Goal: Contribute content: Add original content to the website for others to see

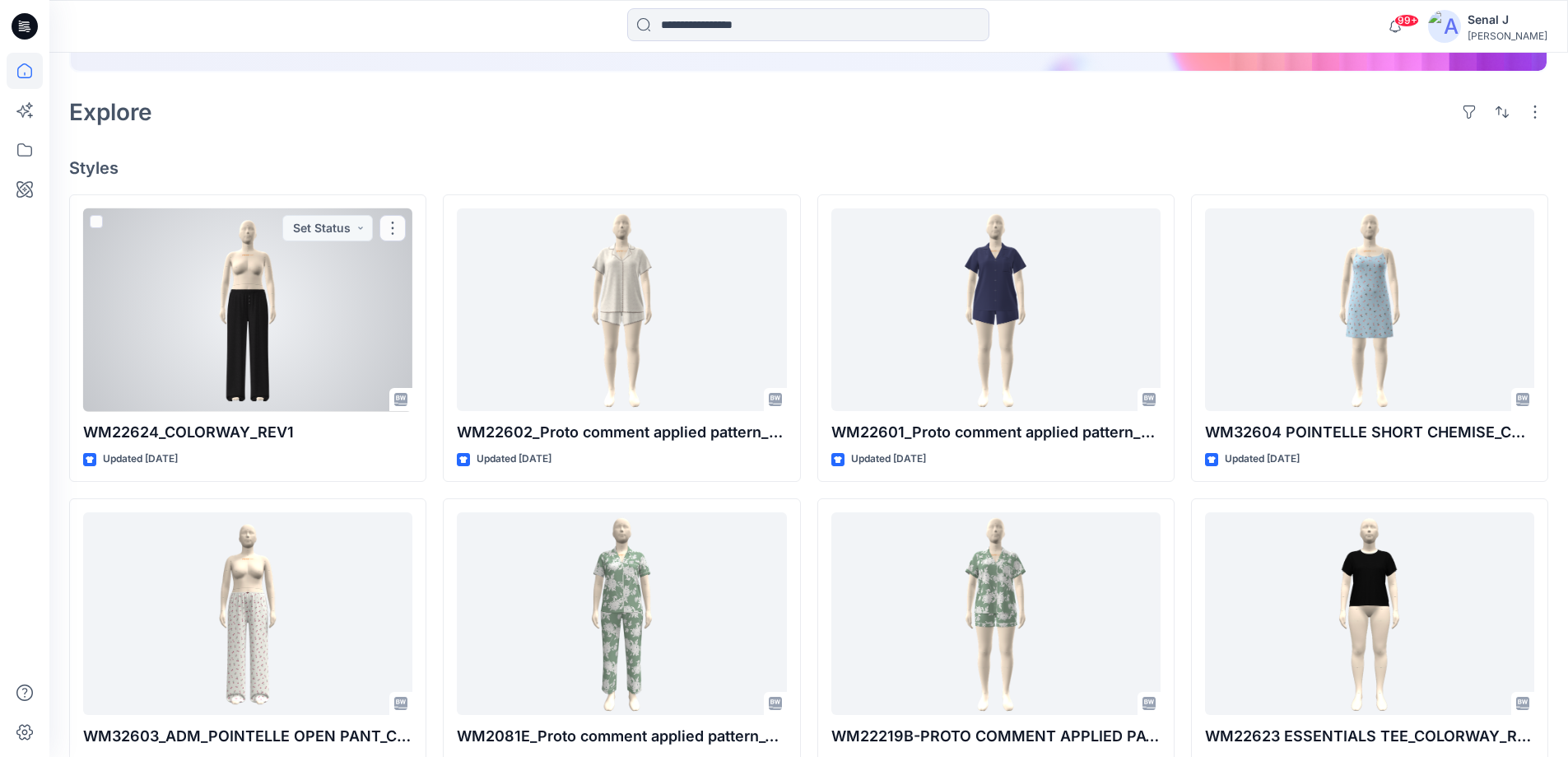
scroll to position [329, 0]
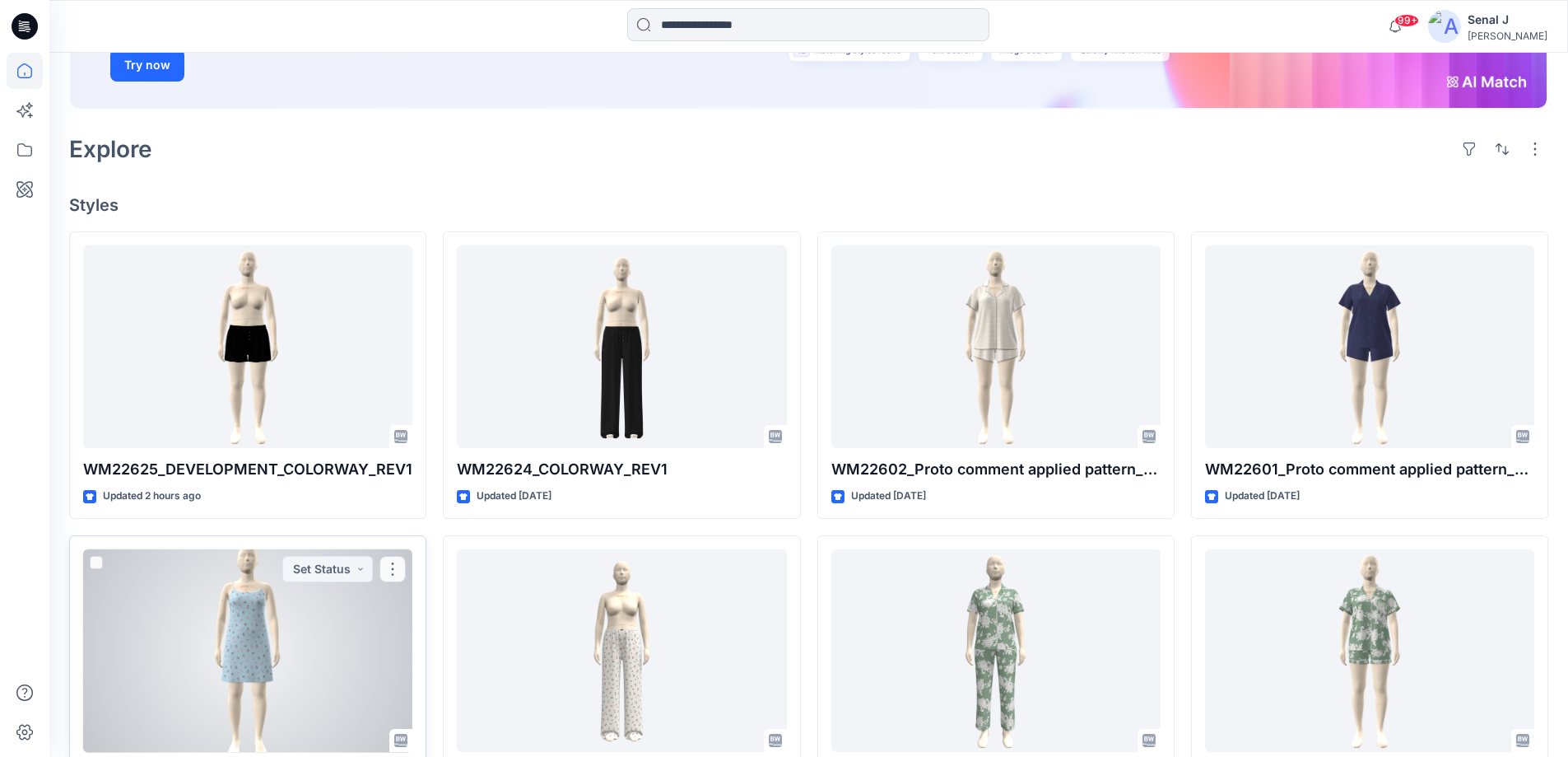
scroll to position [329, 0]
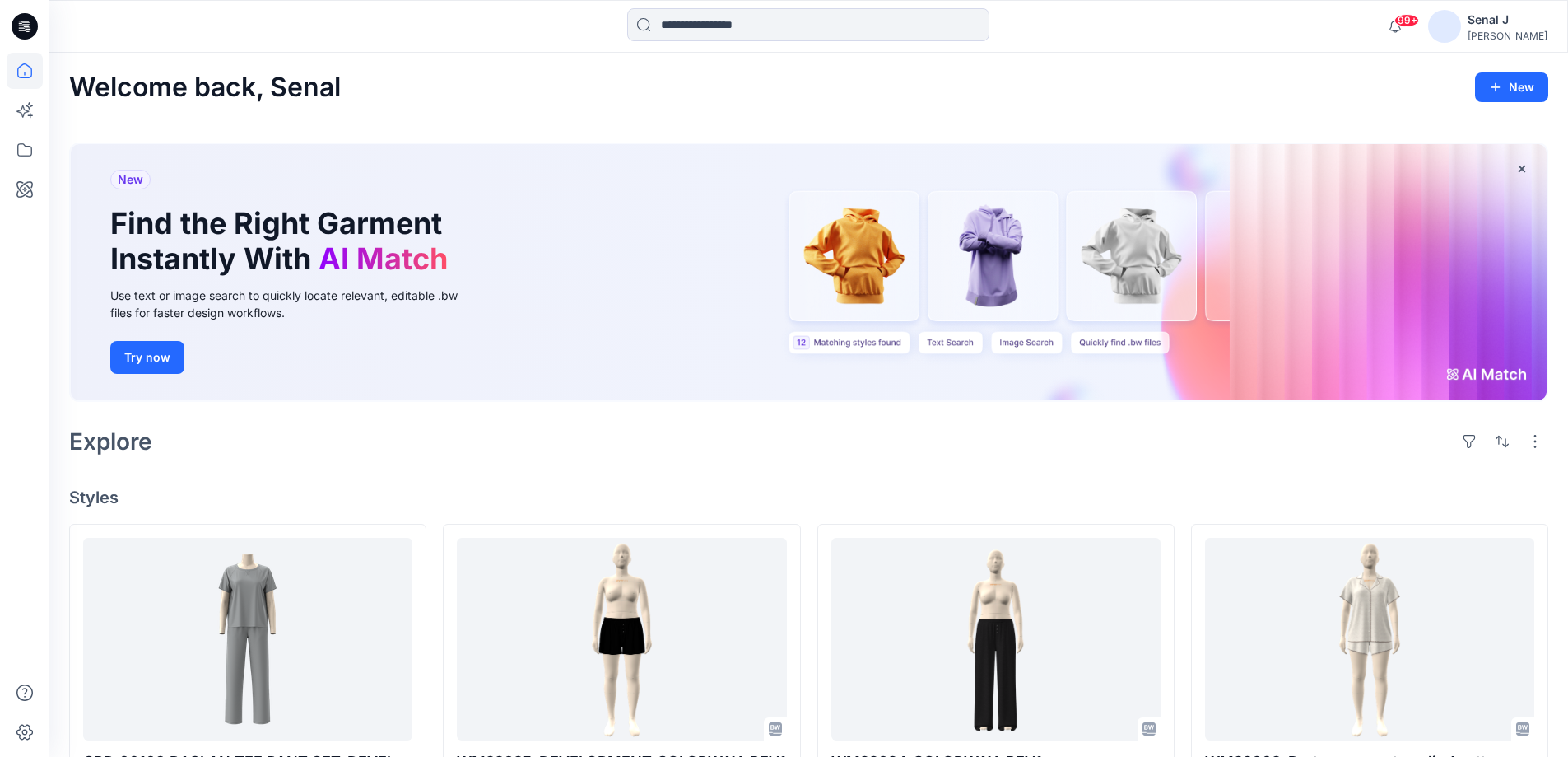
scroll to position [110, 0]
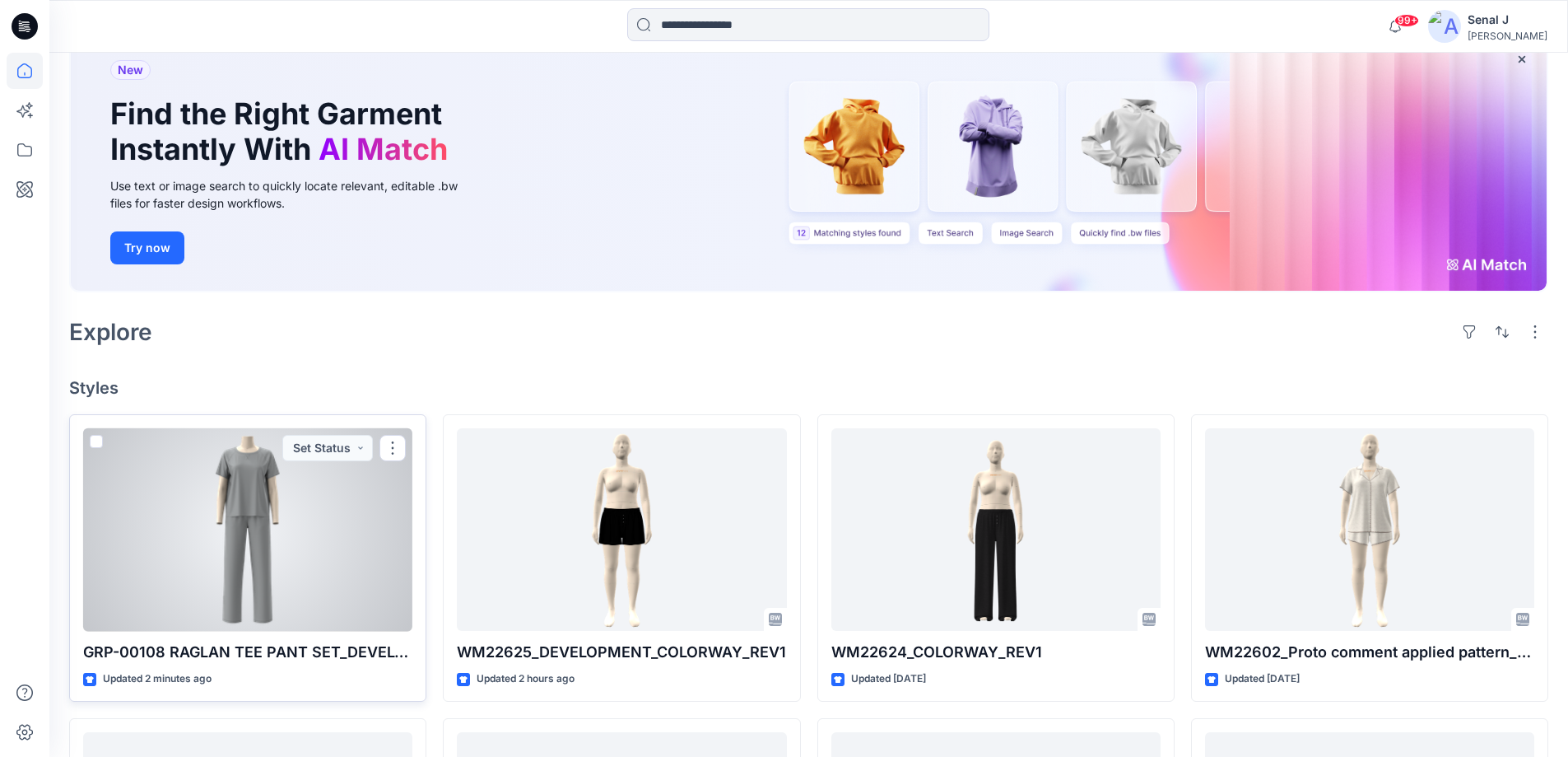
click at [305, 527] on div at bounding box center [247, 529] width 329 height 204
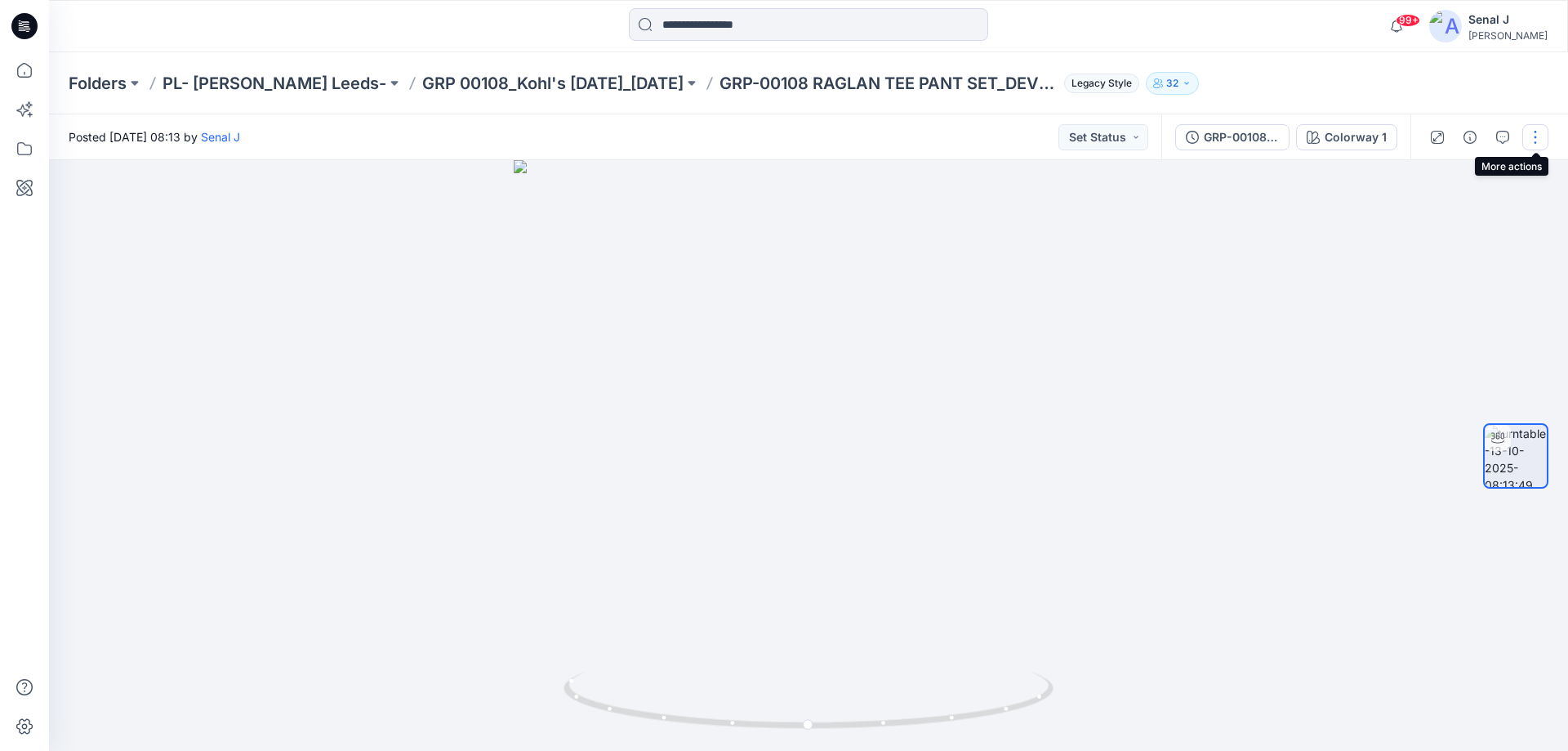
click at [1537, 134] on button "button" at bounding box center [1536, 138] width 26 height 26
click at [1442, 180] on button "Edit" at bounding box center [1467, 175] width 150 height 31
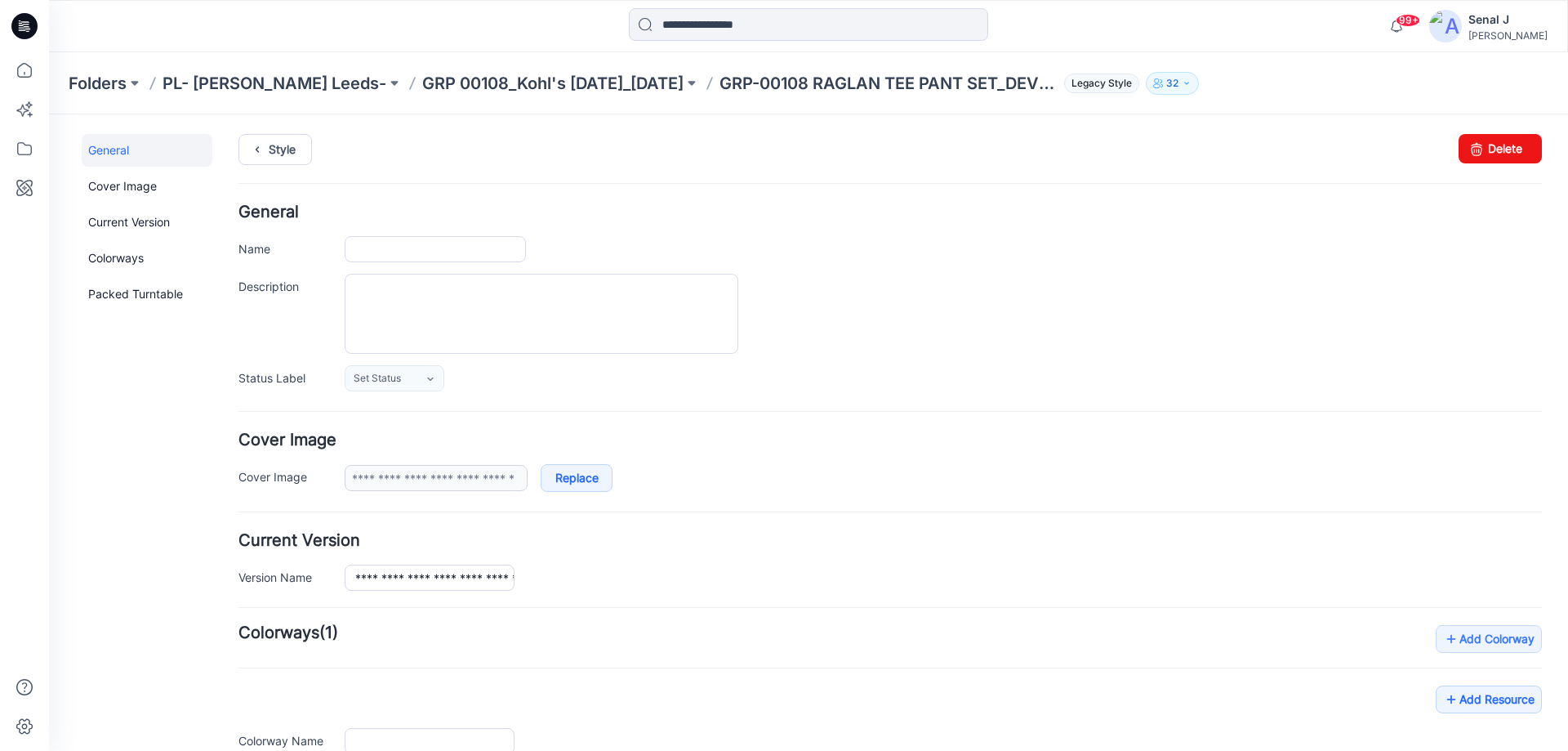
type input "**********"
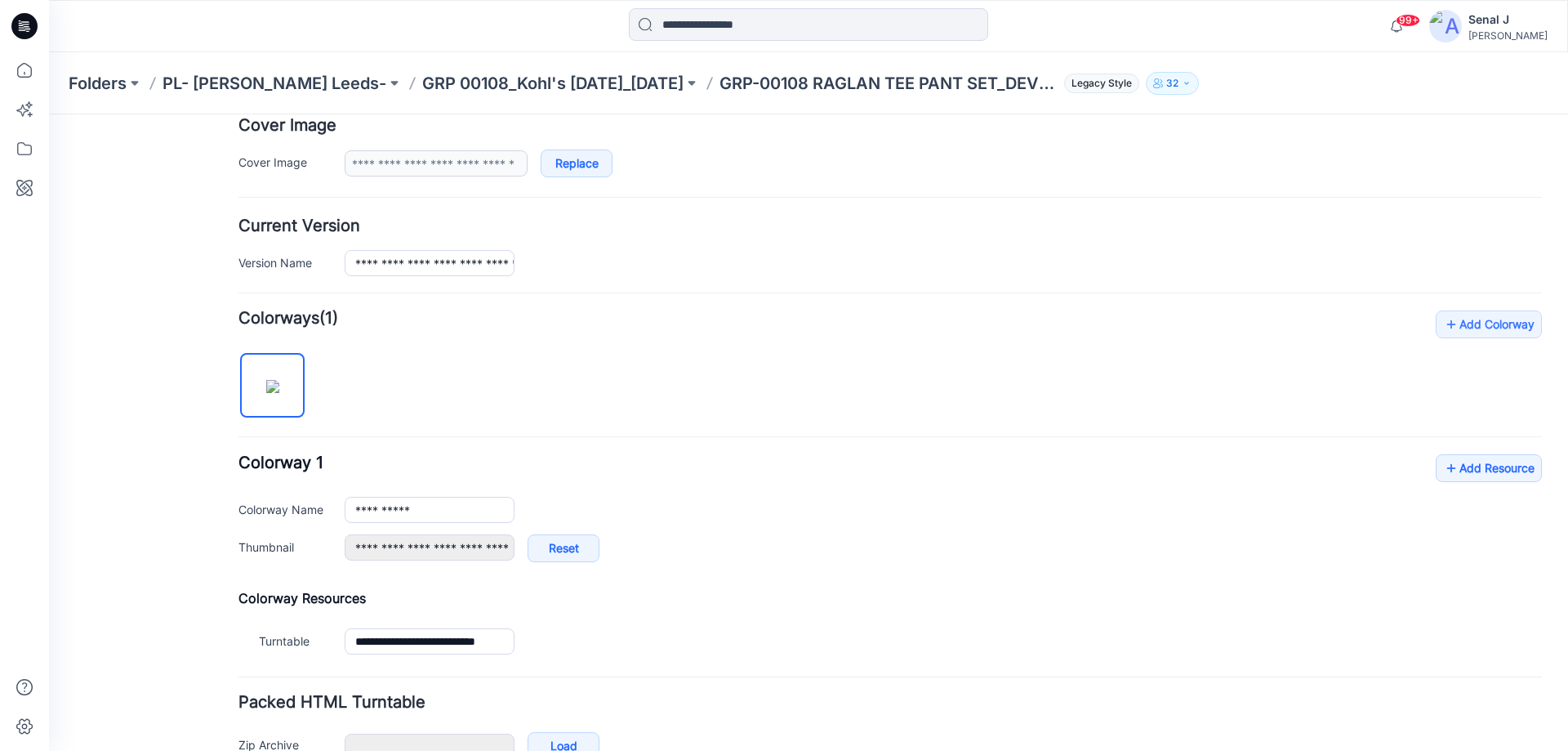
scroll to position [326, 0]
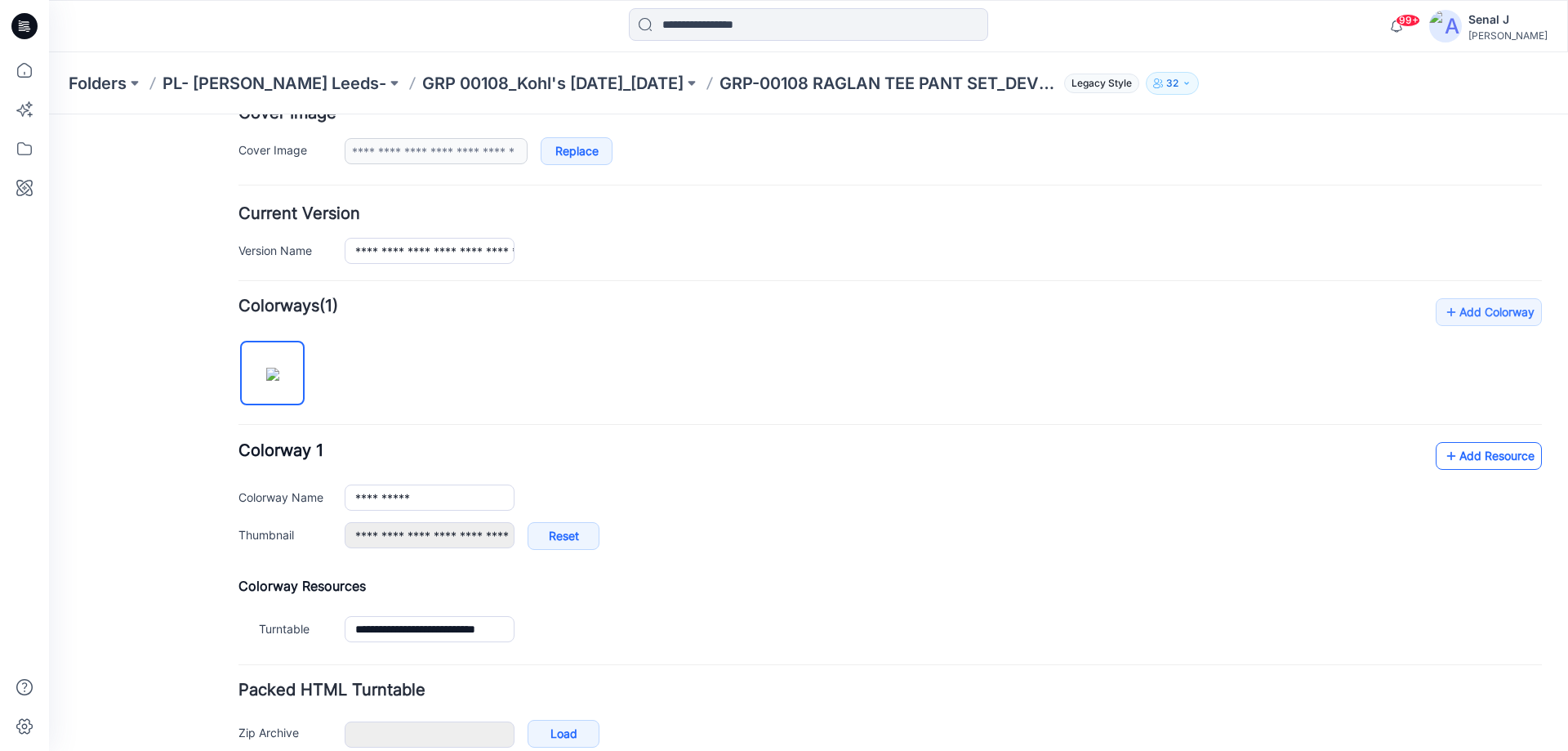
click at [1476, 453] on link "Add Resource" at bounding box center [1489, 456] width 106 height 28
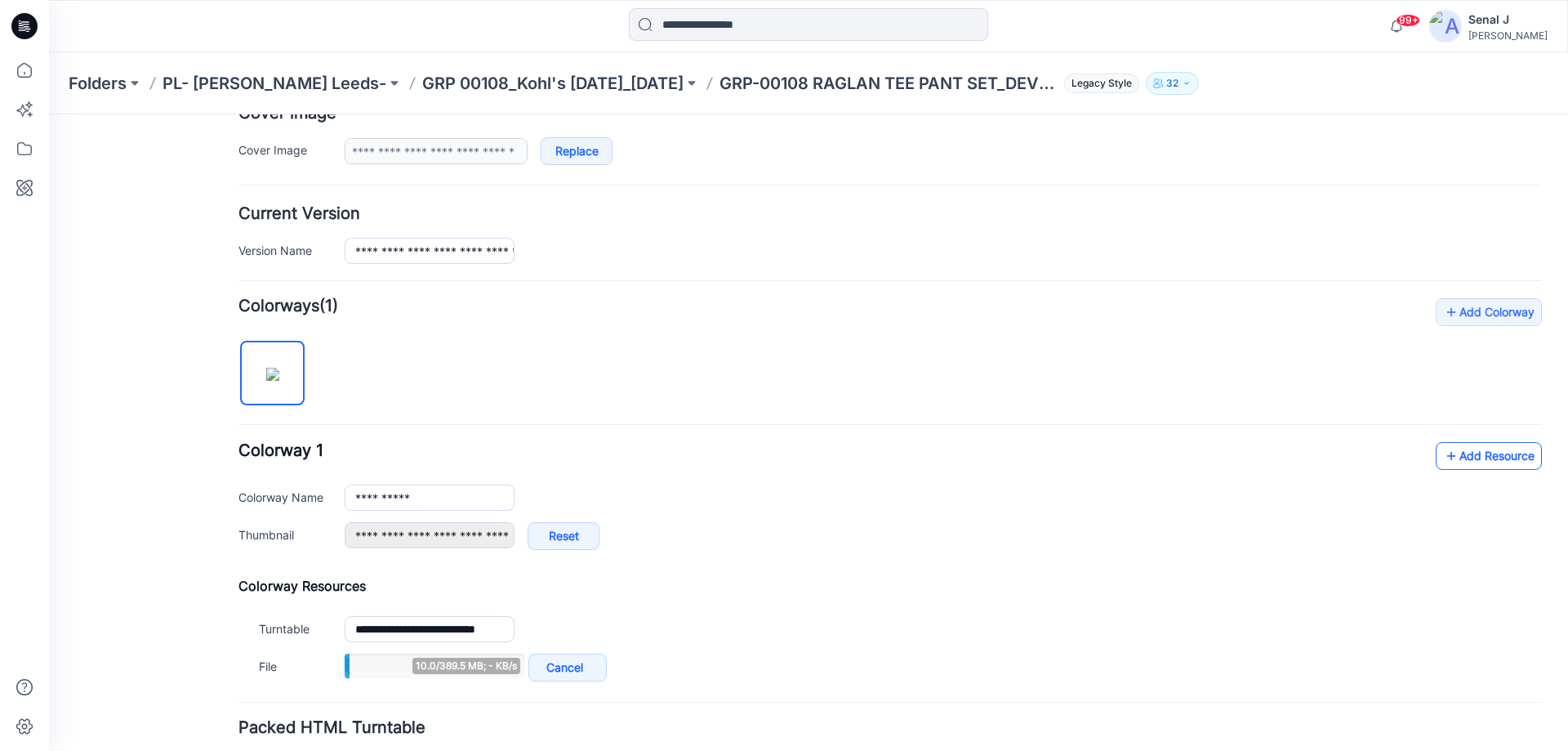
click at [1467, 462] on link "Add Resource" at bounding box center [1489, 456] width 106 height 28
click at [1451, 453] on link "Add Resource" at bounding box center [1489, 456] width 106 height 28
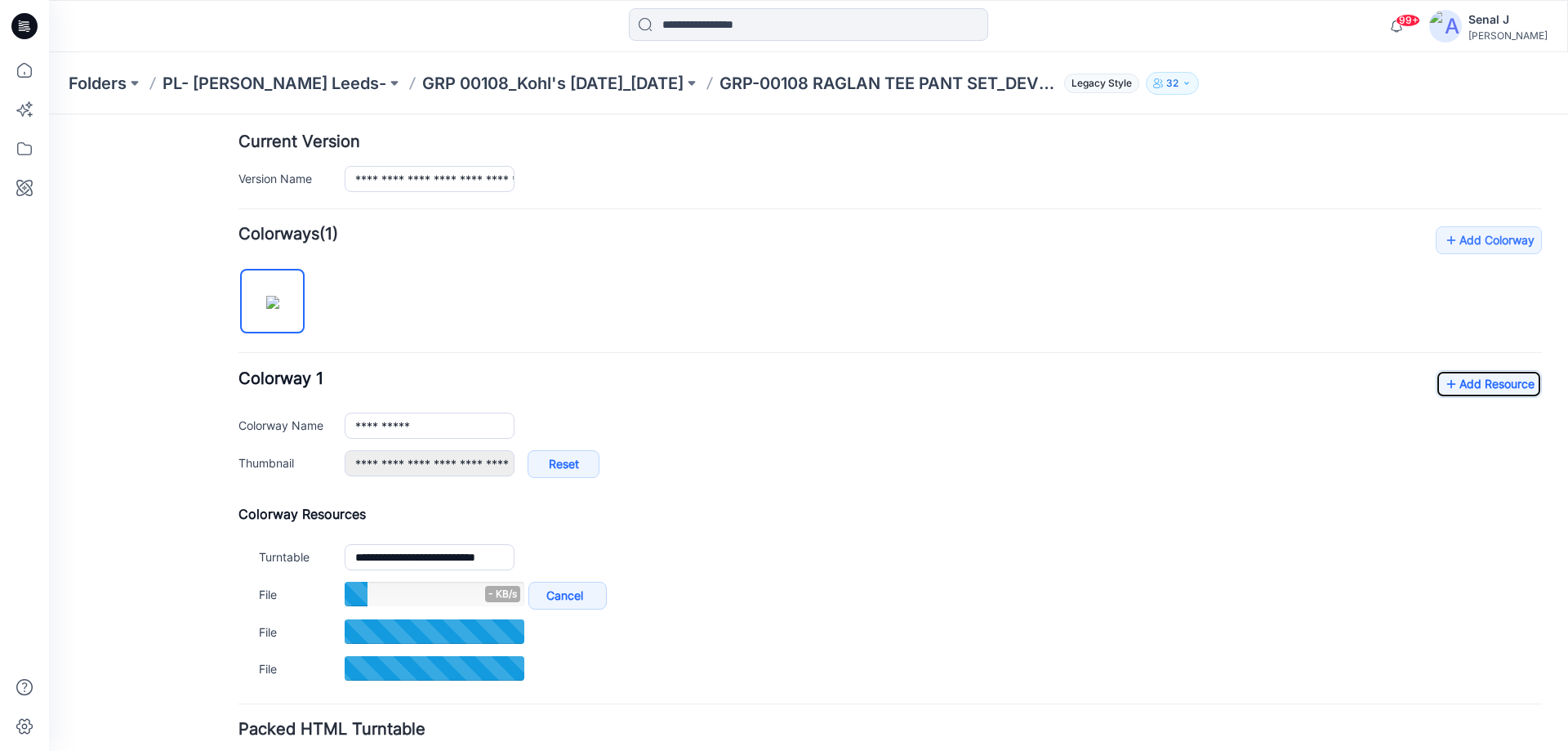
scroll to position [435, 0]
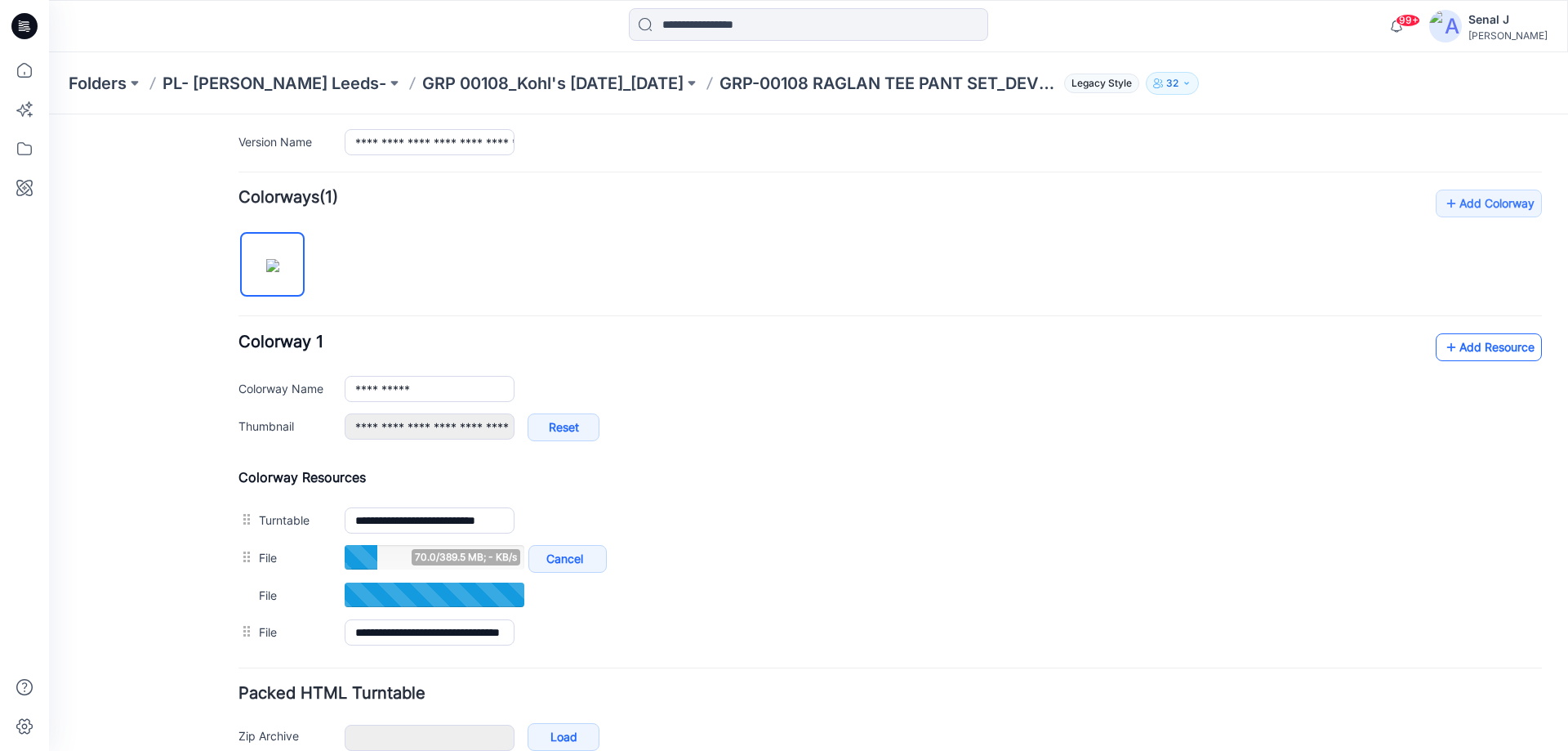
click at [1471, 339] on link "Add Resource" at bounding box center [1489, 347] width 106 height 28
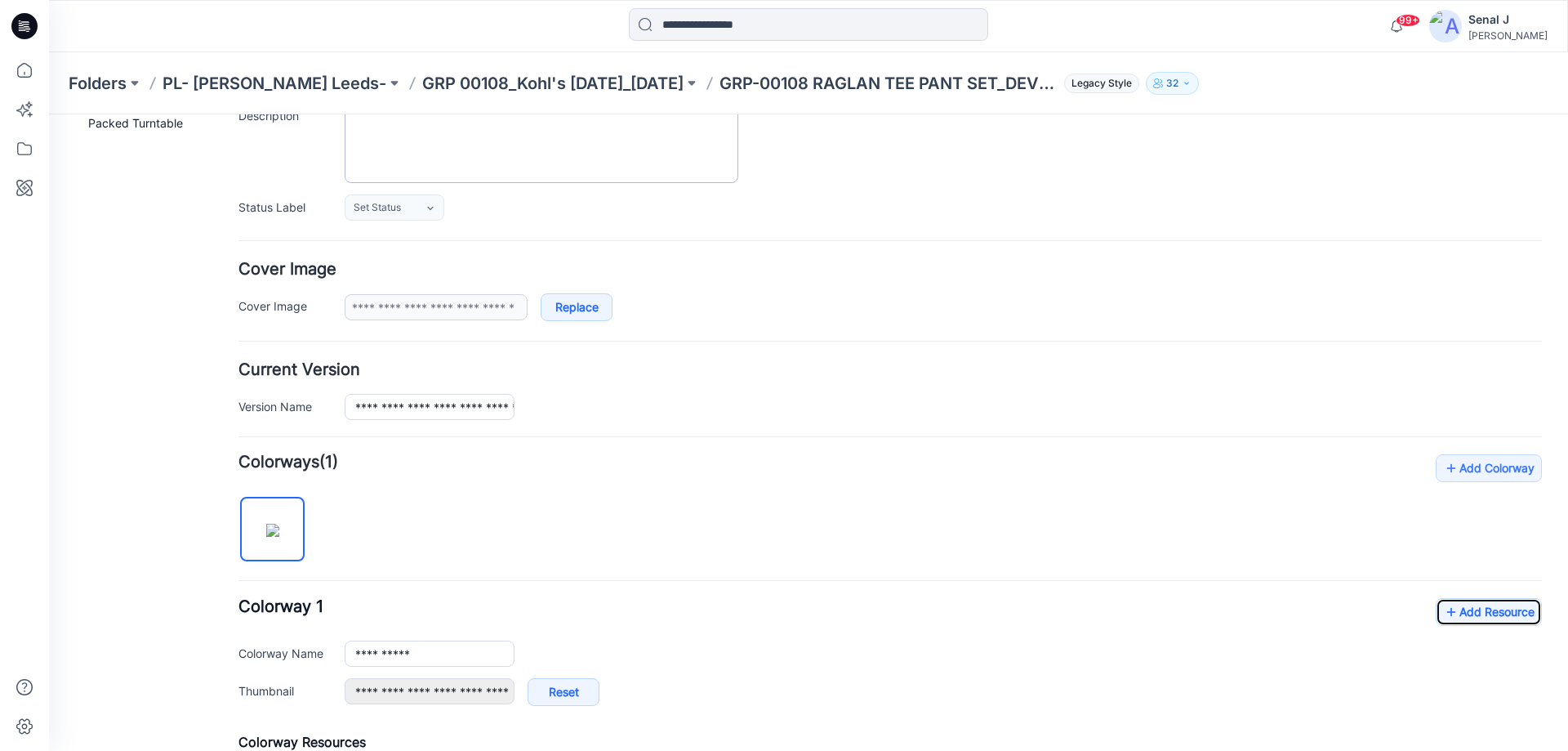
scroll to position [0, 0]
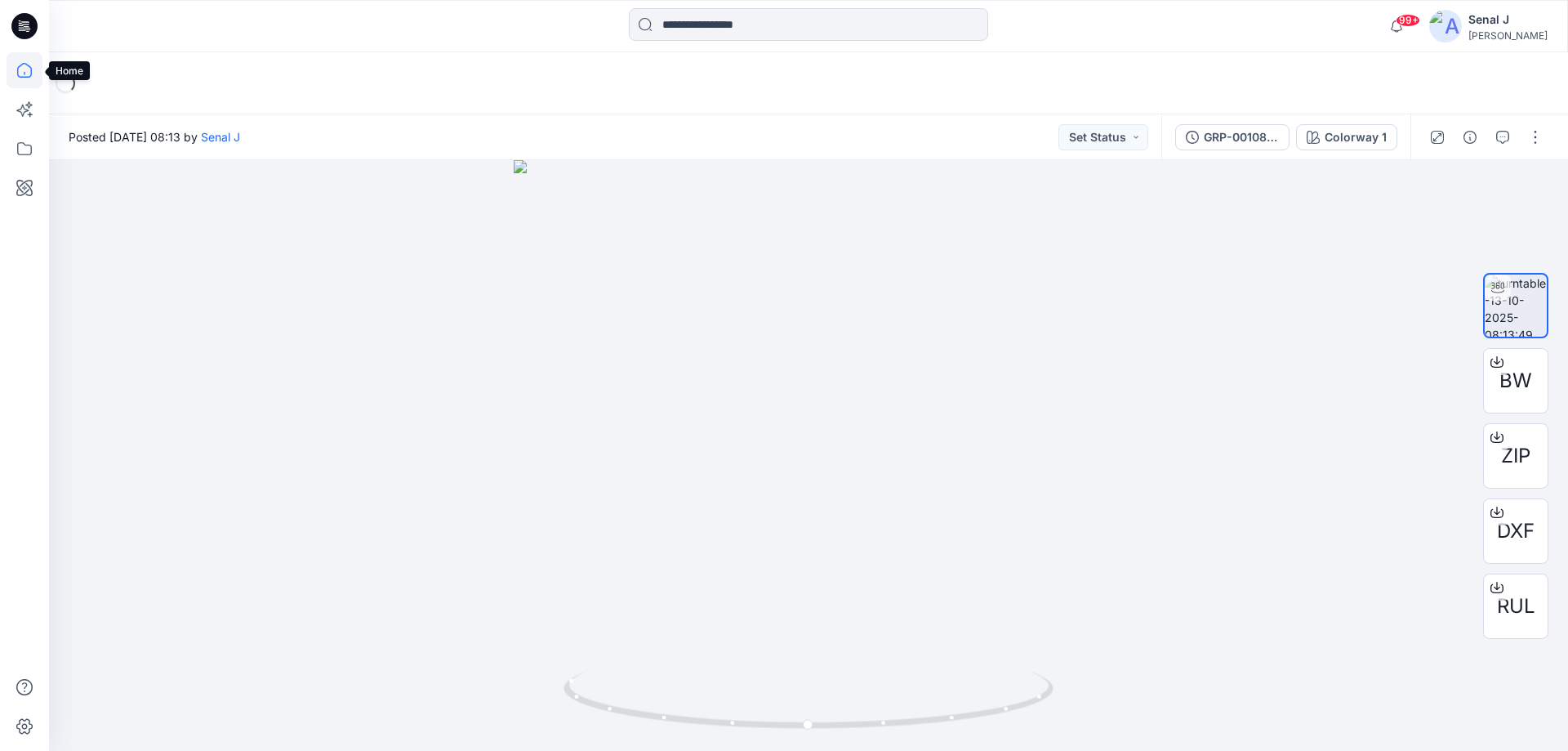
click at [26, 71] on icon at bounding box center [25, 70] width 36 height 36
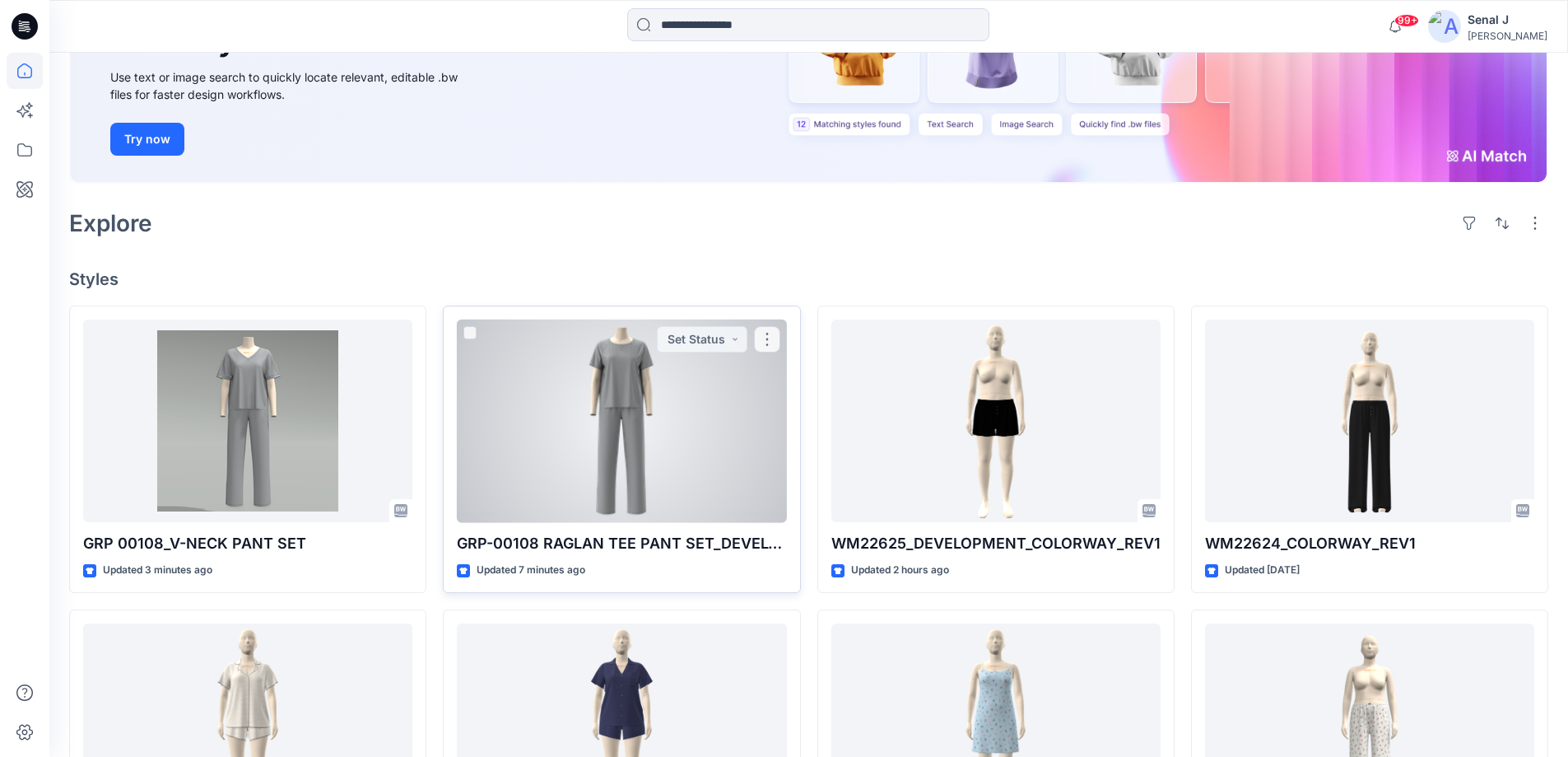
scroll to position [220, 0]
drag, startPoint x: 644, startPoint y: 410, endPoint x: 659, endPoint y: 413, distance: 15.3
click at [643, 412] on div at bounding box center [621, 420] width 329 height 204
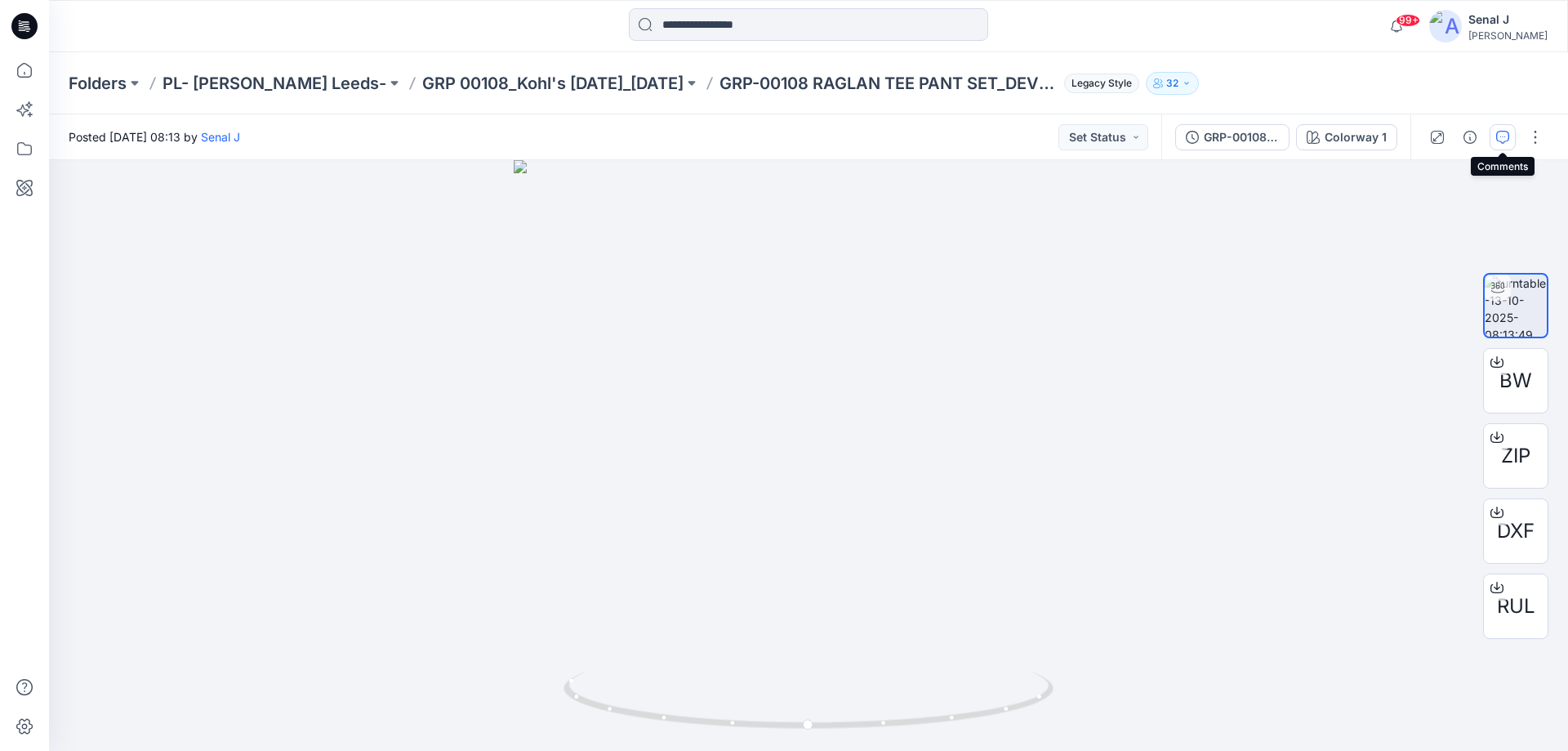
click at [1500, 139] on icon "button" at bounding box center [1503, 138] width 13 height 13
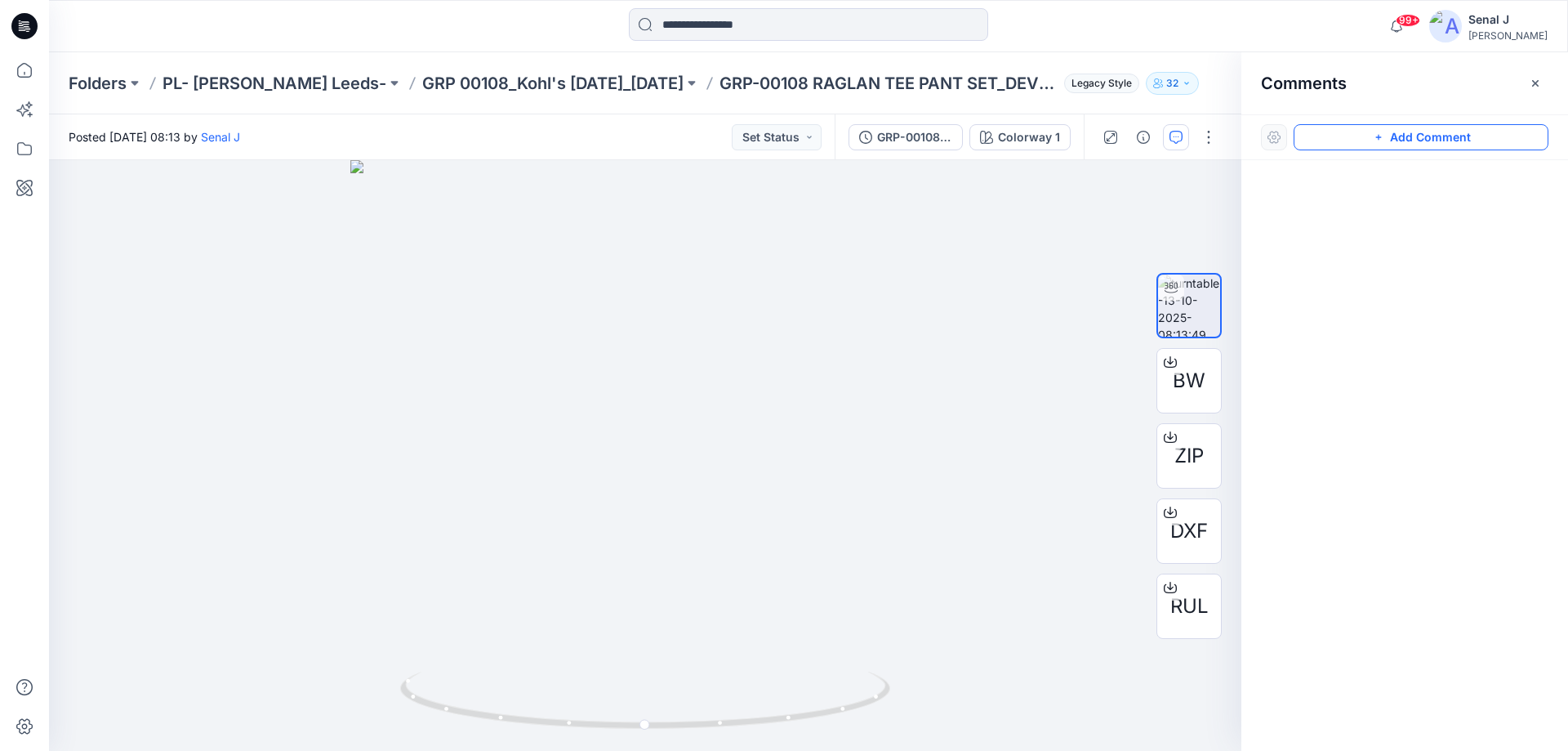
drag, startPoint x: 1421, startPoint y: 131, endPoint x: 1267, endPoint y: 161, distance: 156.9
click at [1421, 132] on button "Add Comment" at bounding box center [1421, 138] width 255 height 26
click at [831, 276] on div "1" at bounding box center [644, 455] width 1192 height 591
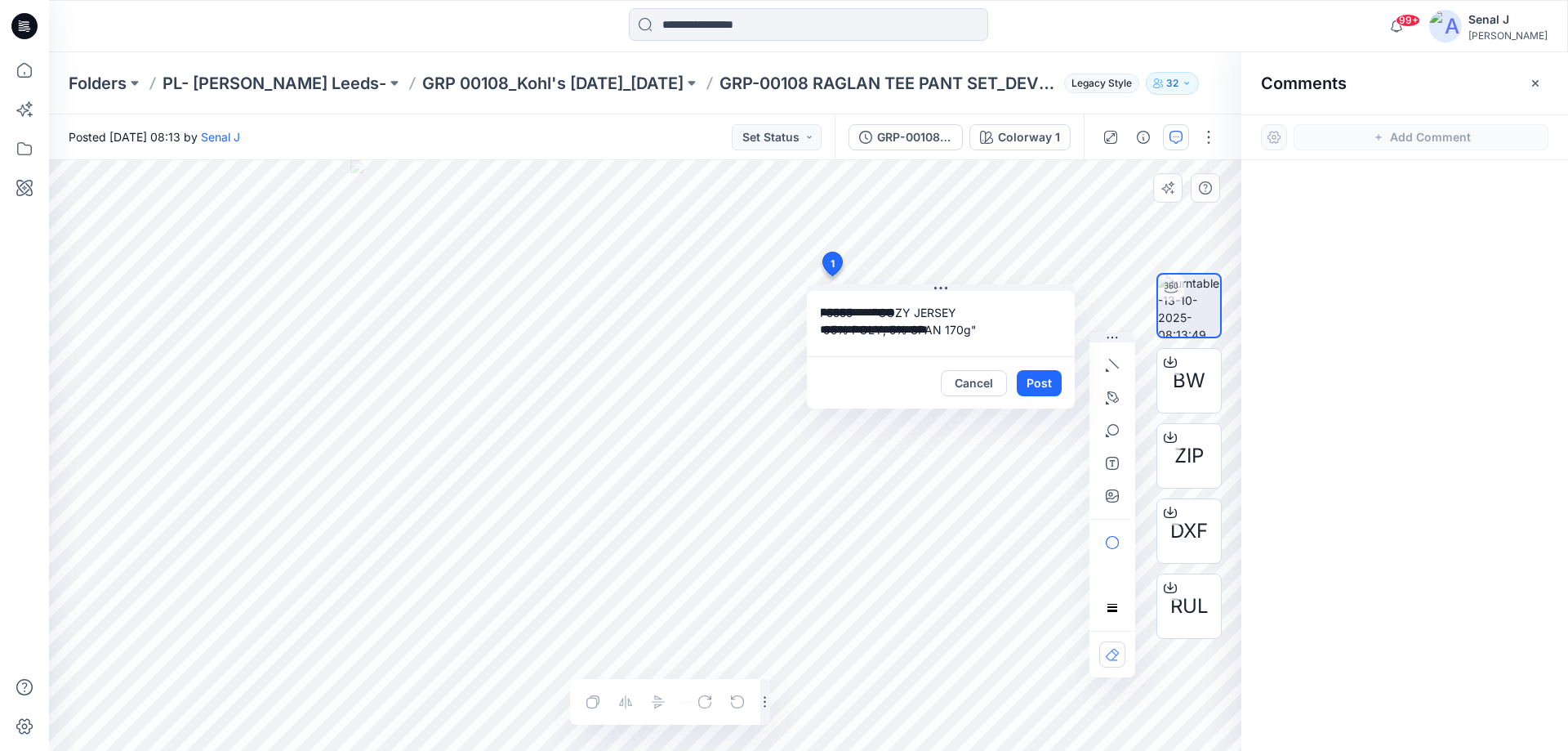
click at [817, 310] on textarea "**********" at bounding box center [940, 323] width 268 height 65
type textarea "**********"
click at [1043, 383] on button "Post" at bounding box center [1039, 383] width 45 height 26
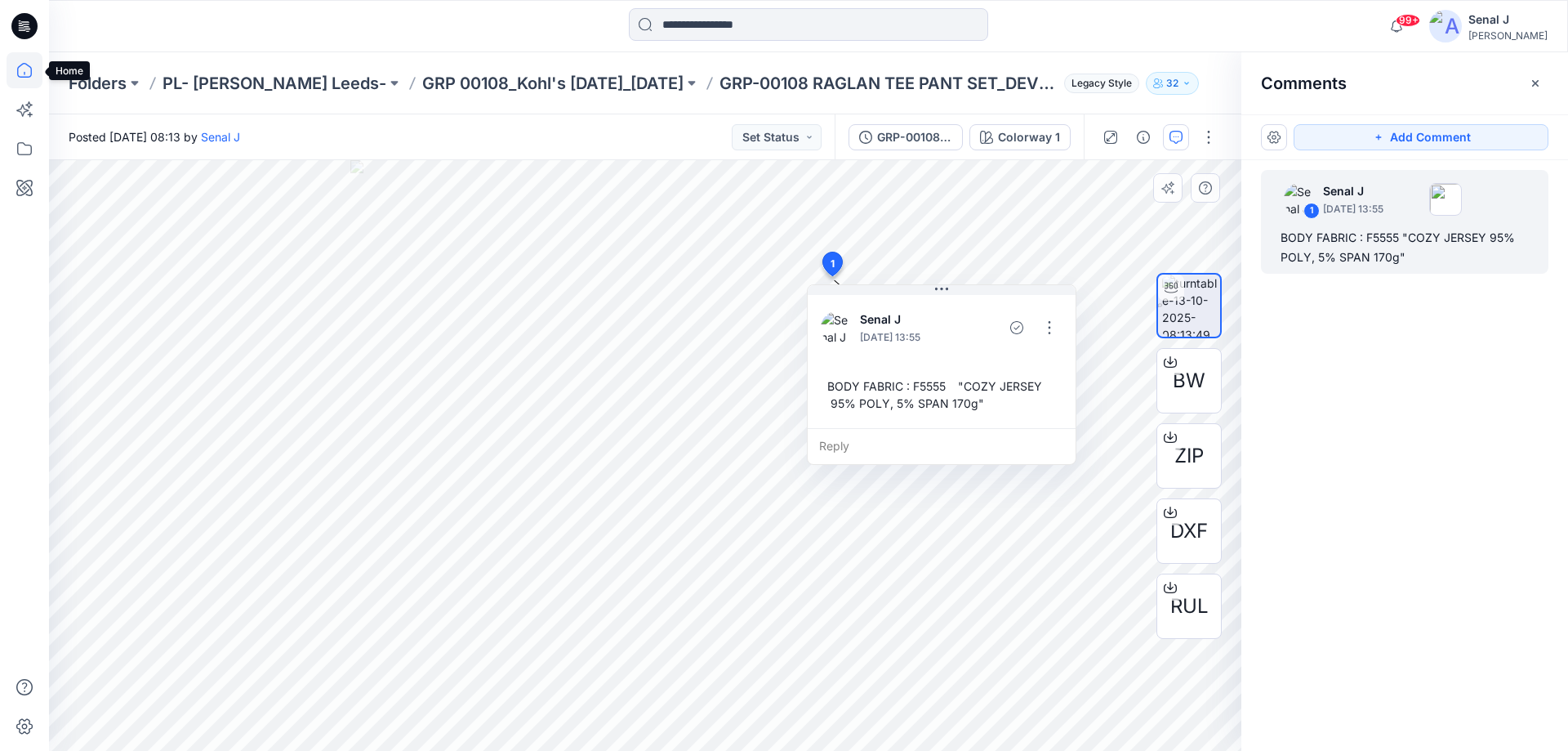
click at [16, 72] on icon at bounding box center [25, 70] width 36 height 36
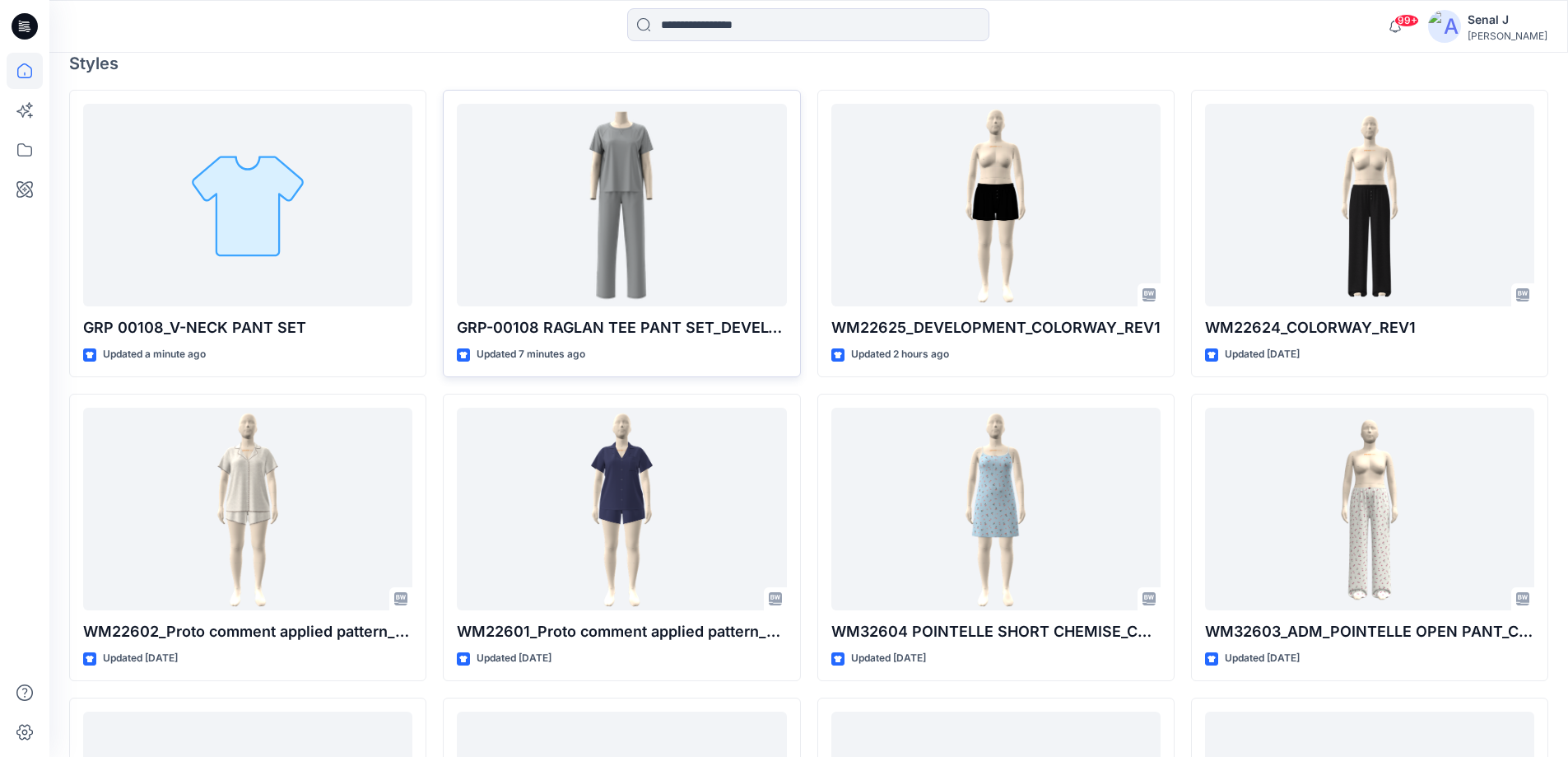
scroll to position [439, 0]
